Goal: Find specific page/section: Find specific page/section

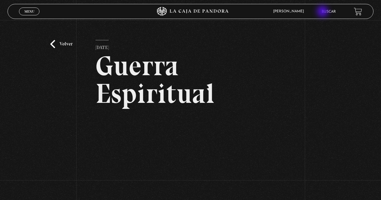
scroll to position [60, 0]
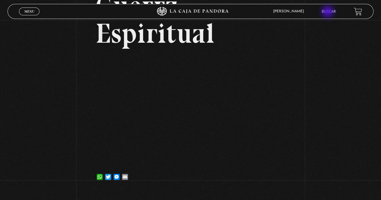
click at [328, 12] on link "Buscar" at bounding box center [328, 12] width 14 height 4
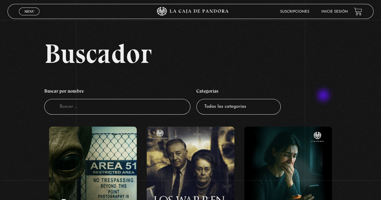
click at [324, 96] on ul "Buscar por nombre Buscador Categorías Todas las categorías 11:11 Humanitario (1…" at bounding box center [190, 100] width 293 height 36
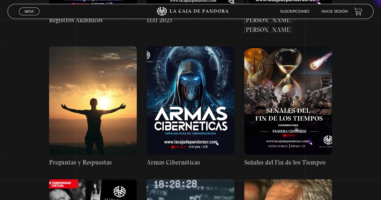
scroll to position [4652, 0]
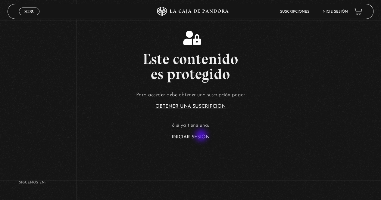
click at [202, 136] on link "Iniciar Sesión" at bounding box center [191, 137] width 38 height 5
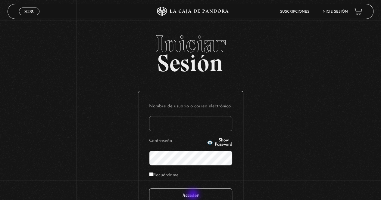
type input "Maripos@14"
click at [193, 195] on input "Acceder" at bounding box center [190, 195] width 83 height 15
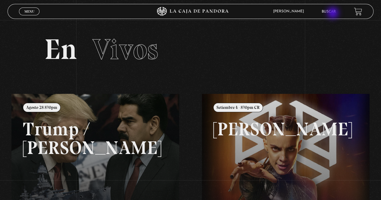
click at [333, 14] on link "Buscar" at bounding box center [328, 12] width 14 height 4
